Goal: Task Accomplishment & Management: Manage account settings

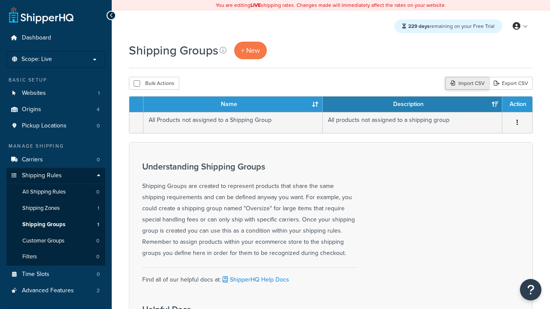
click at [466, 84] on div "Import CSV" at bounding box center [467, 83] width 44 height 13
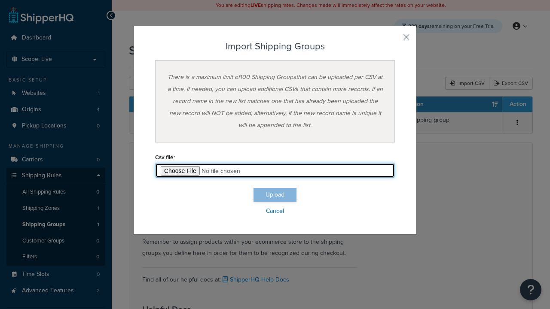
click at [275, 171] on input "file" at bounding box center [275, 170] width 240 height 15
type input "C:\fakepath\importShippingGroupsSuccess.csv"
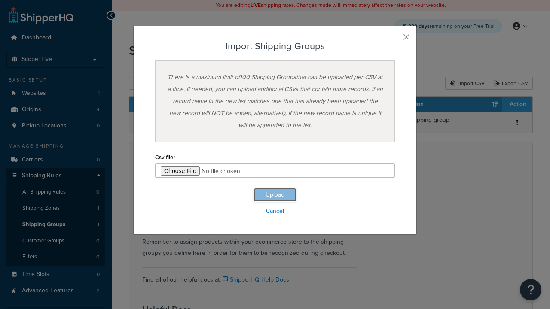
click at [275, 195] on button "Upload" at bounding box center [274, 195] width 43 height 14
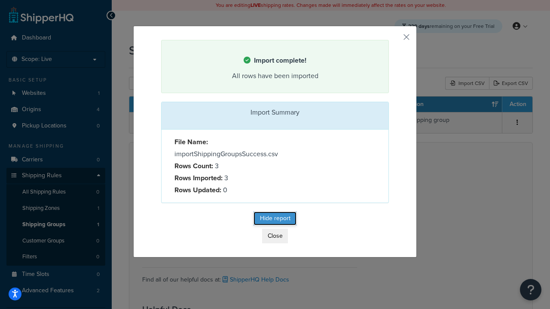
click at [275, 220] on button "Hide report" at bounding box center [274, 219] width 43 height 14
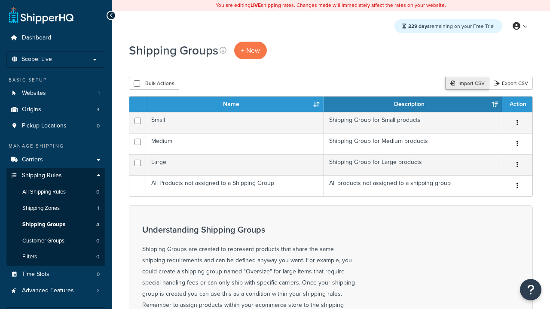
click at [466, 84] on div "Import CSV" at bounding box center [467, 83] width 44 height 13
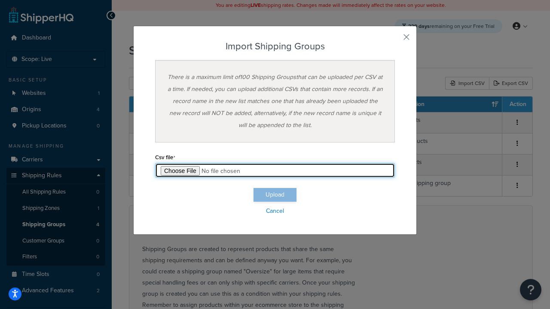
click at [275, 171] on input "file" at bounding box center [275, 170] width 240 height 15
type input "C:\fakepath\importShippingGroupsFailure.csv"
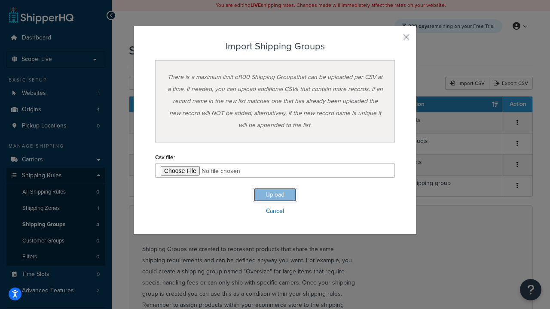
click at [275, 195] on button "Upload" at bounding box center [274, 195] width 43 height 14
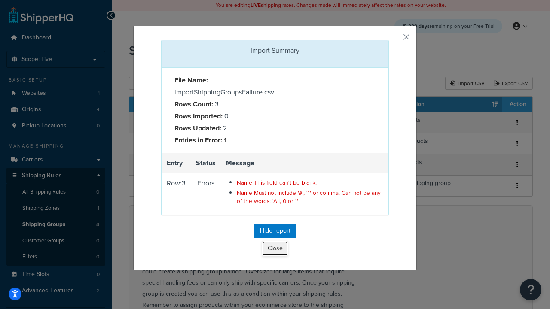
click at [275, 250] on button "Close" at bounding box center [275, 248] width 26 height 15
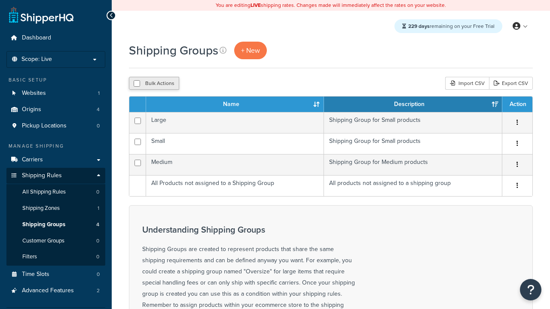
click at [154, 84] on button "Bulk Actions" at bounding box center [154, 83] width 50 height 13
checkbox input "true"
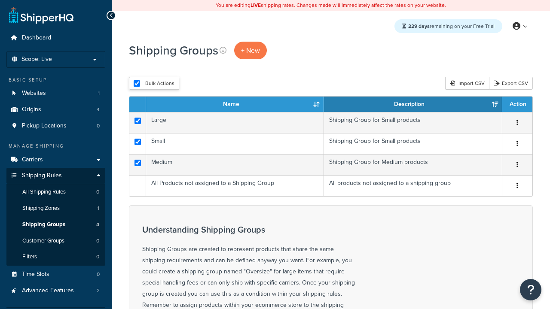
click at [0, 0] on button "Delete" at bounding box center [0, 0] width 0 height 0
